Goal: Information Seeking & Learning: Find specific fact

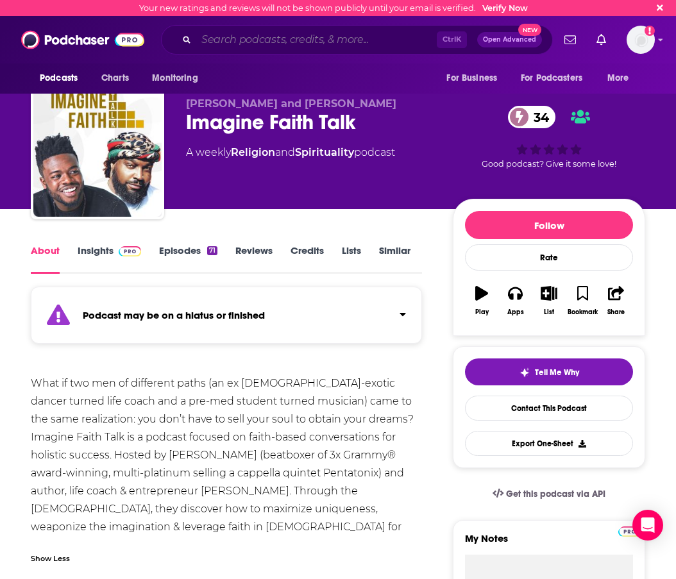
drag, startPoint x: 0, startPoint y: 0, endPoint x: 221, endPoint y: 38, distance: 223.9
click at [221, 38] on input "Search podcasts, credits, & more..." at bounding box center [316, 40] width 241 height 21
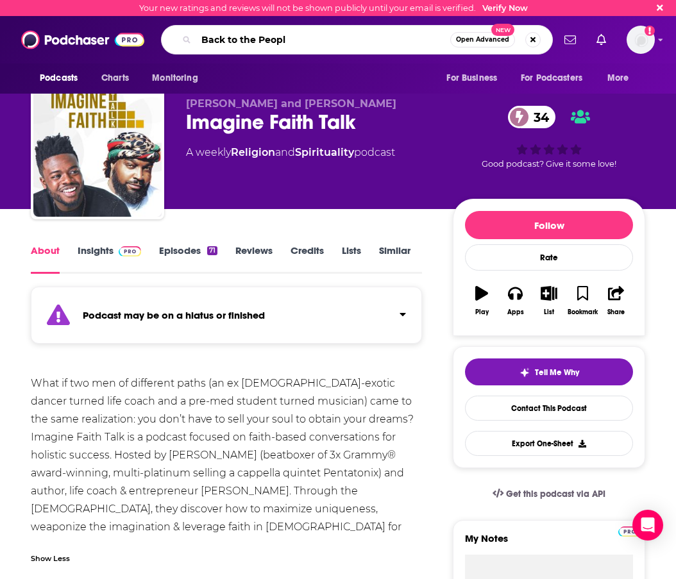
type input "Back to the People"
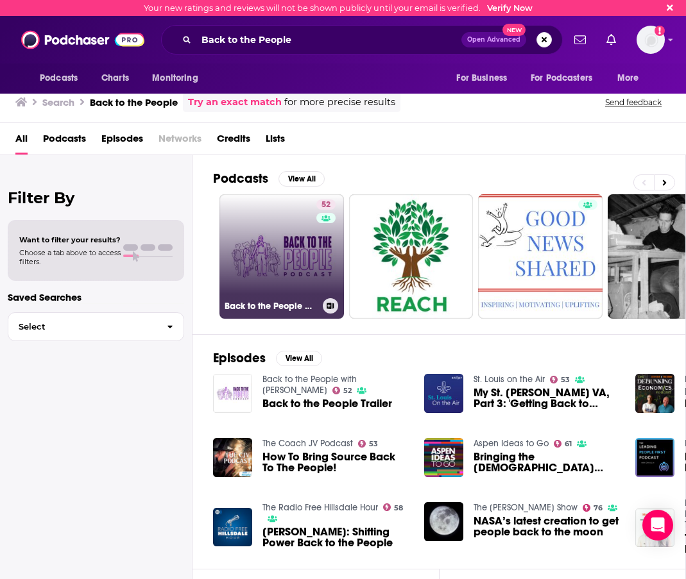
click at [305, 280] on link "52 Back to the People with [PERSON_NAME]" at bounding box center [281, 256] width 124 height 124
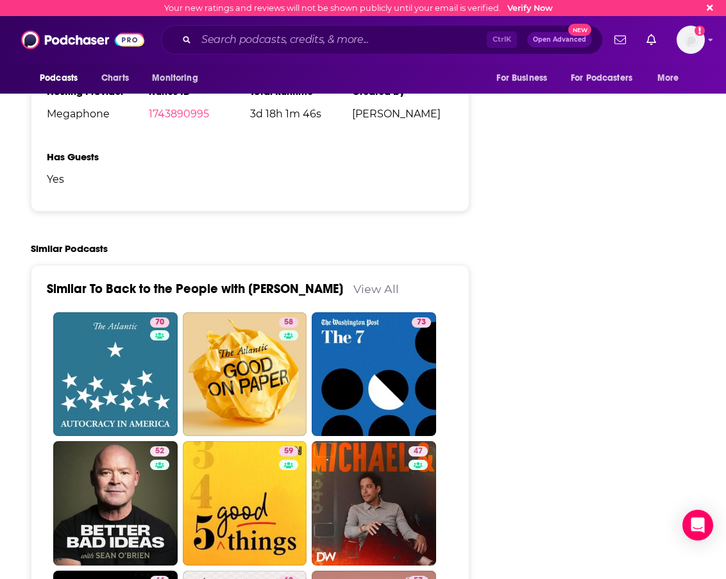
scroll to position [1924, 0]
